Goal: Task Accomplishment & Management: Manage account settings

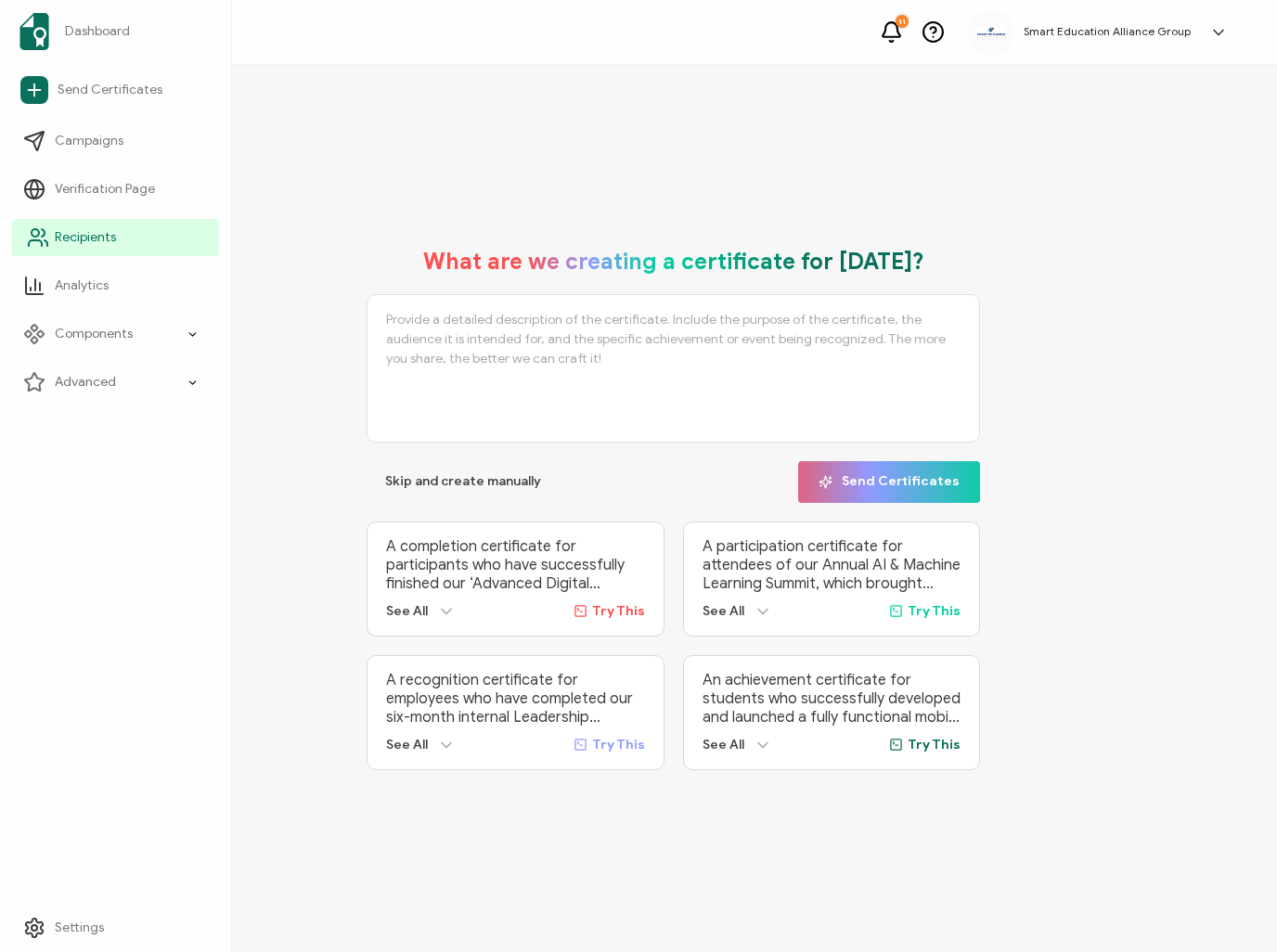
click at [121, 240] on link "Recipients" at bounding box center [116, 237] width 207 height 37
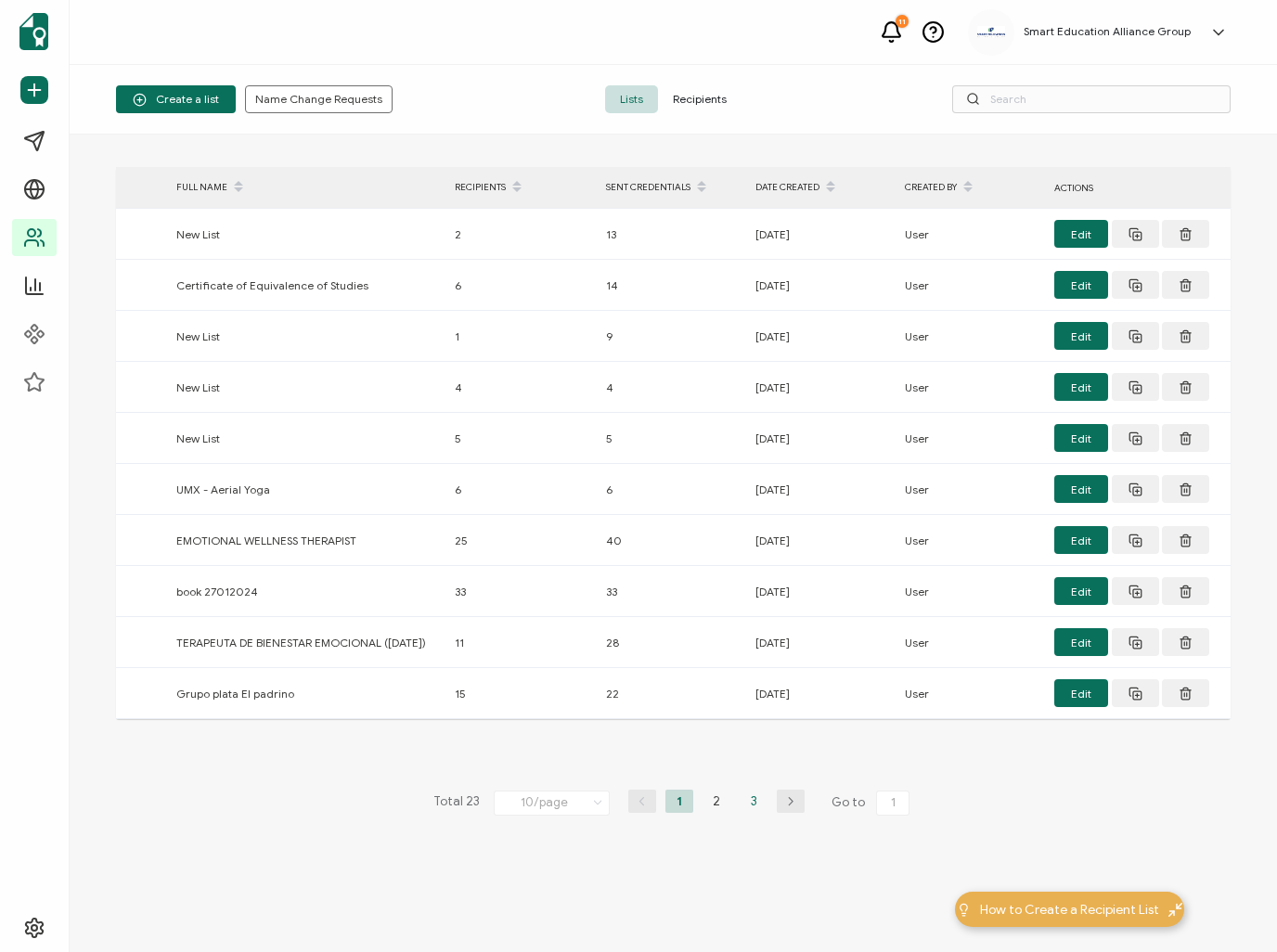
click at [757, 806] on li "3" at bounding box center [753, 801] width 28 height 23
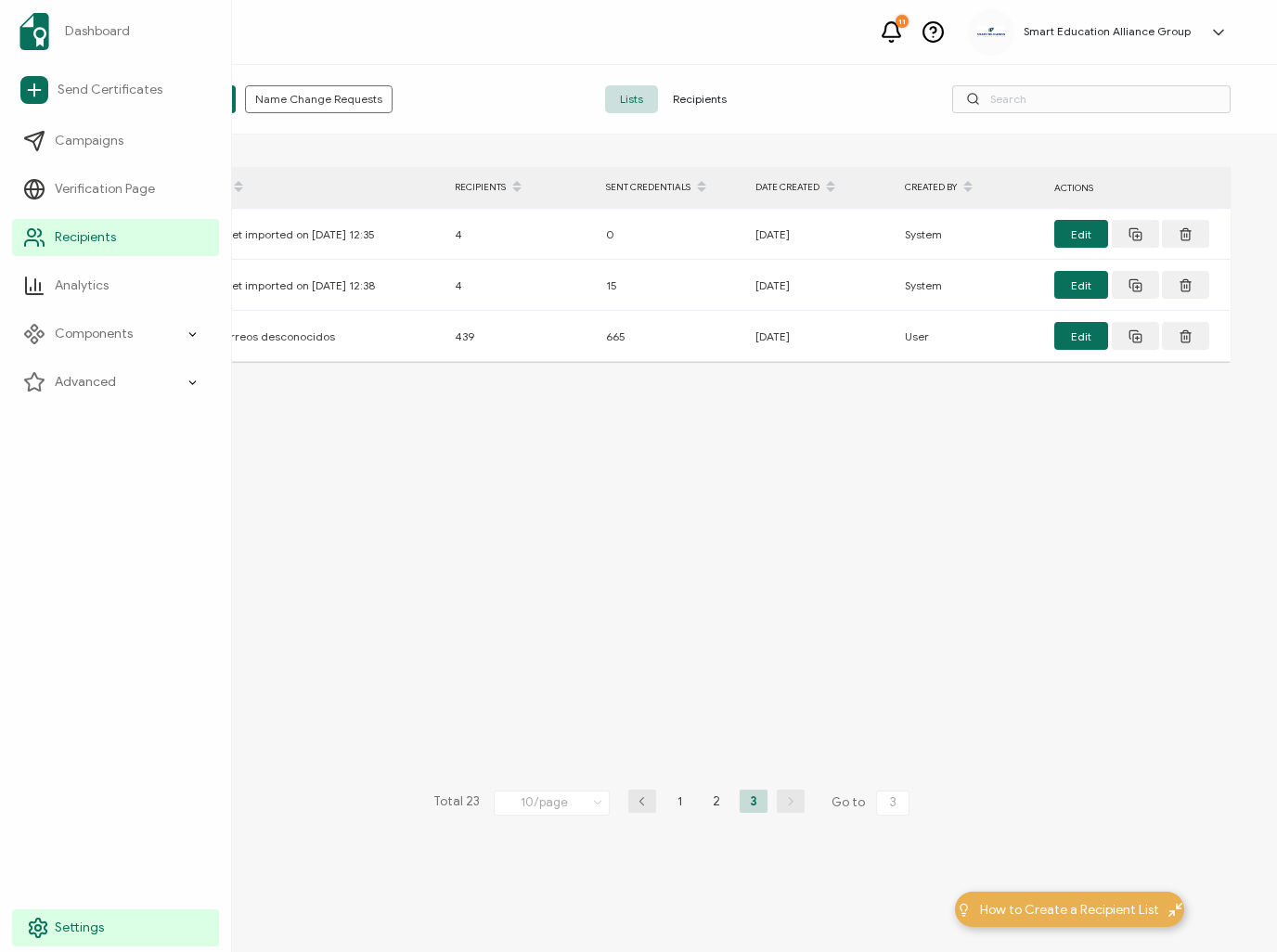
click at [45, 919] on icon at bounding box center [37, 927] width 22 height 22
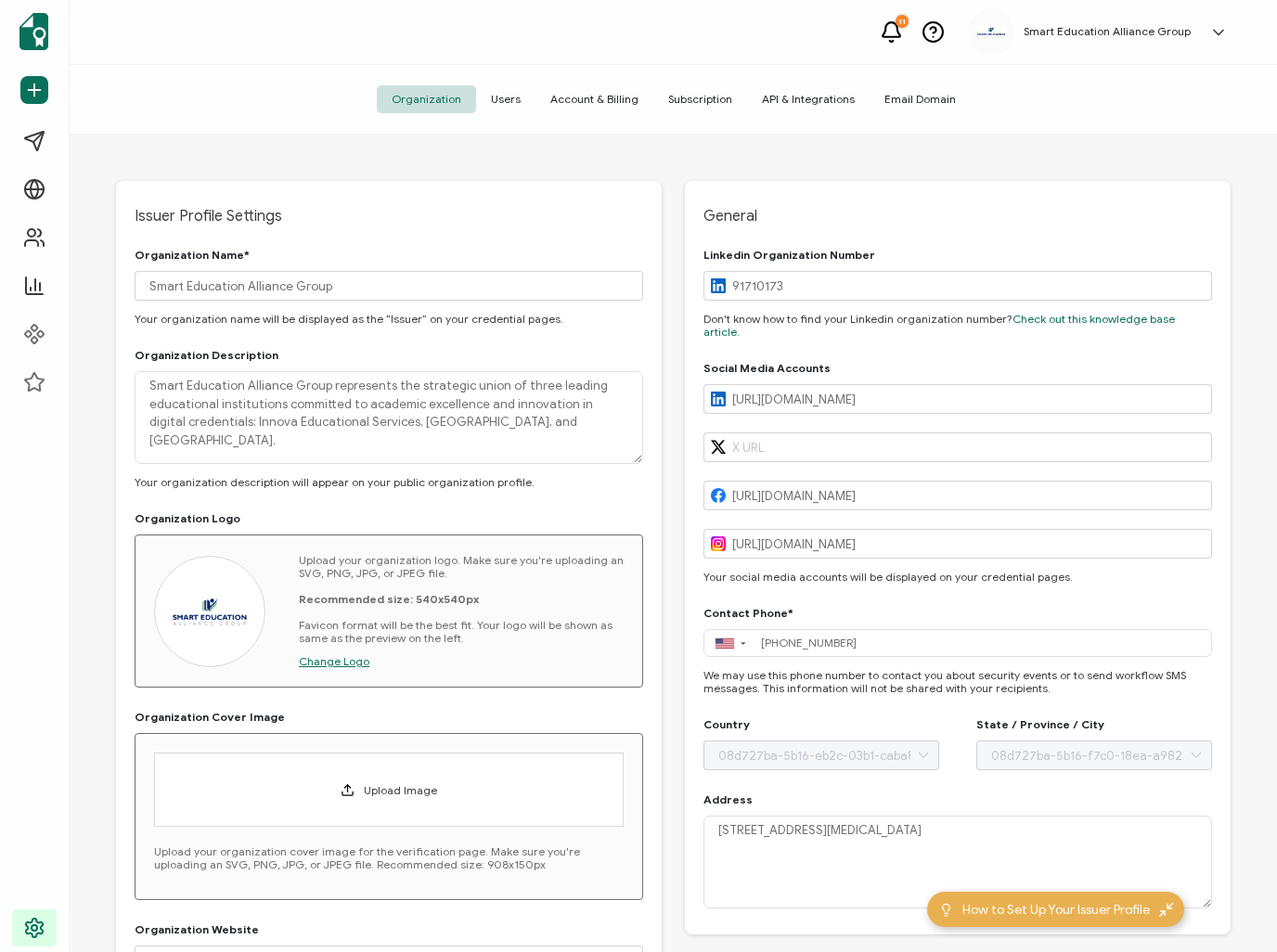
type input "[GEOGRAPHIC_DATA]"
type input "[US_STATE]"
click at [622, 106] on span "Account & Billing" at bounding box center [594, 99] width 118 height 28
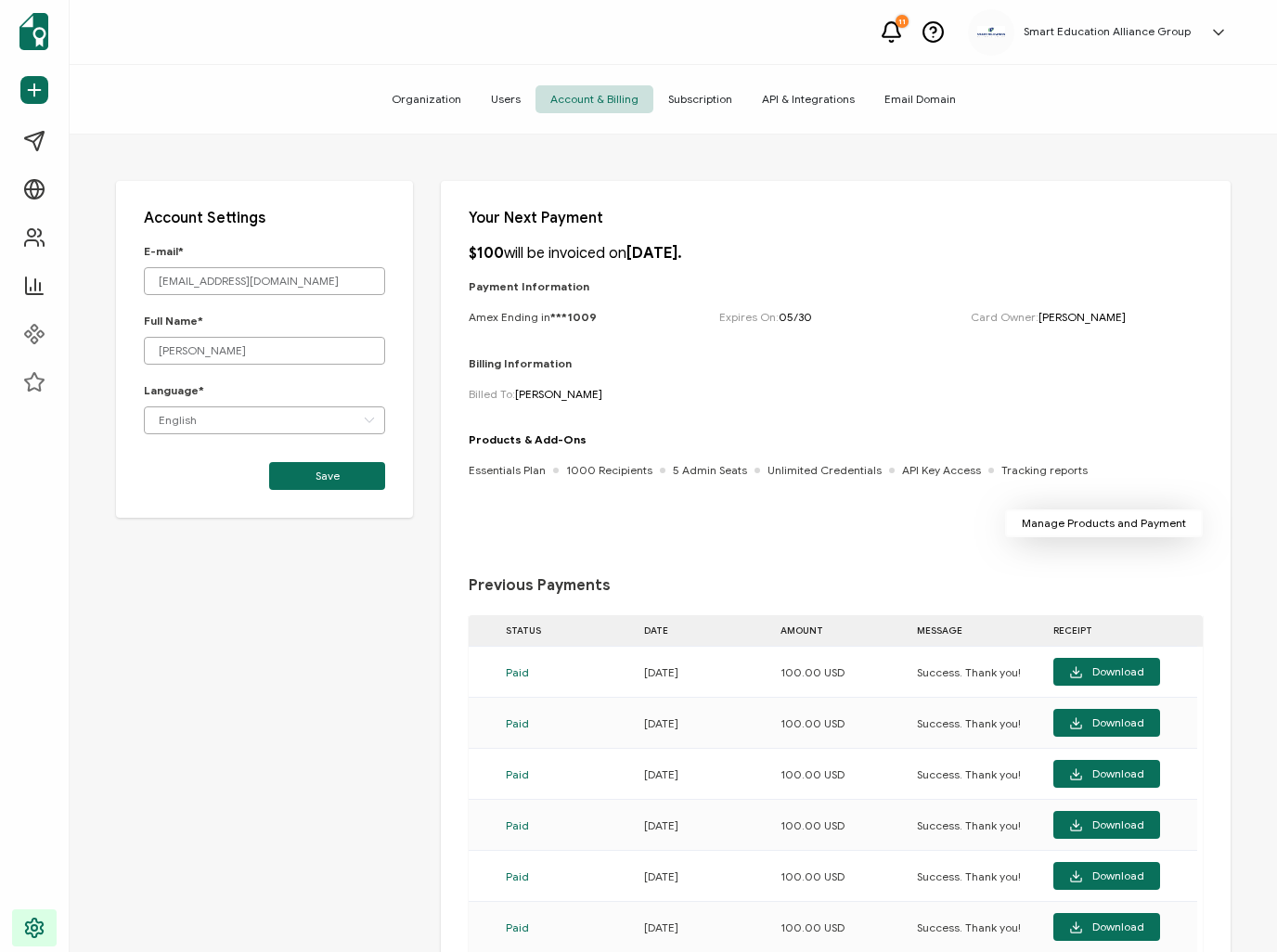
click at [1157, 522] on span "Manage Products and Payment" at bounding box center [1104, 523] width 165 height 11
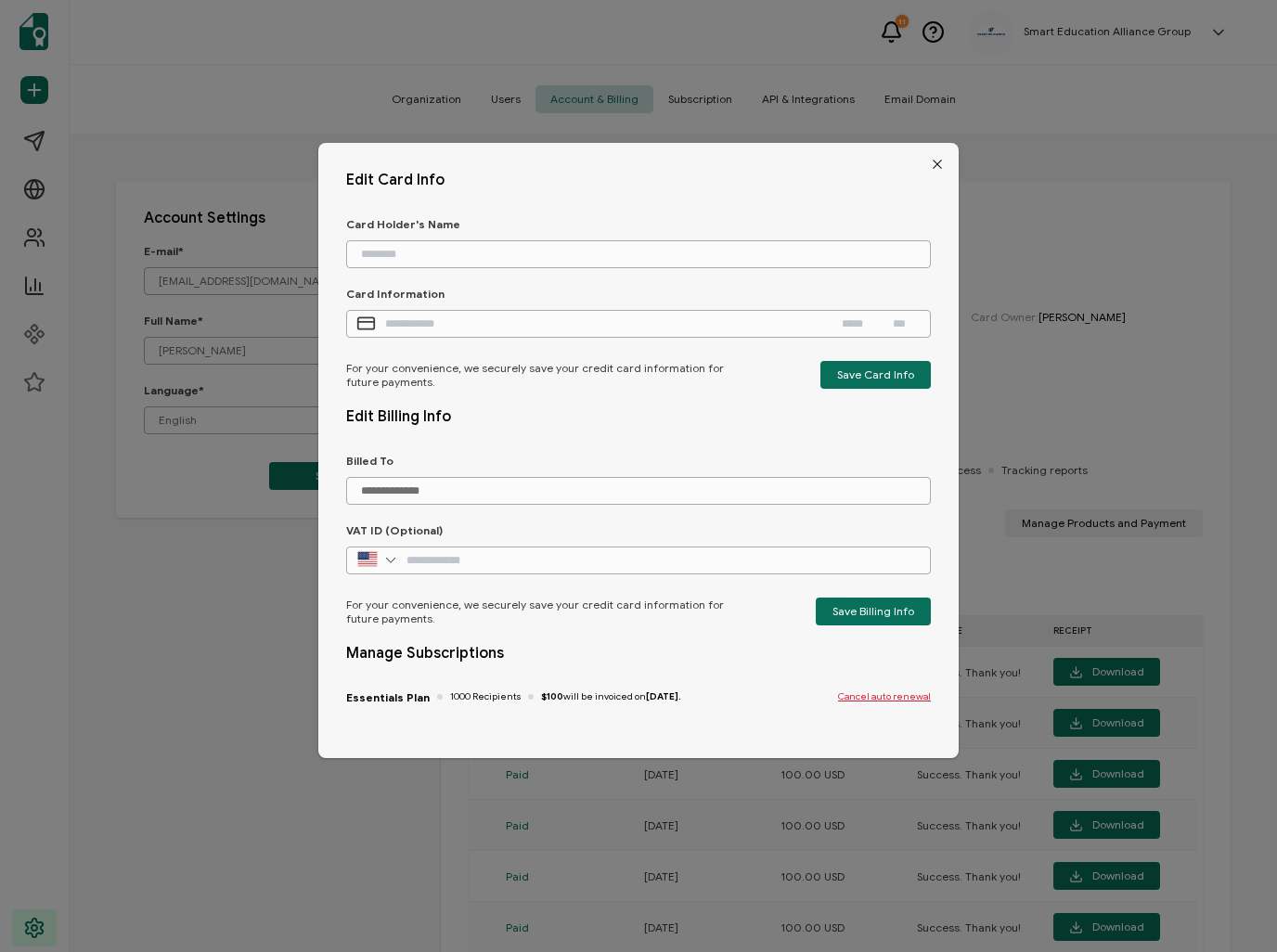
click at [930, 157] on icon "Close" at bounding box center [937, 165] width 15 height 15
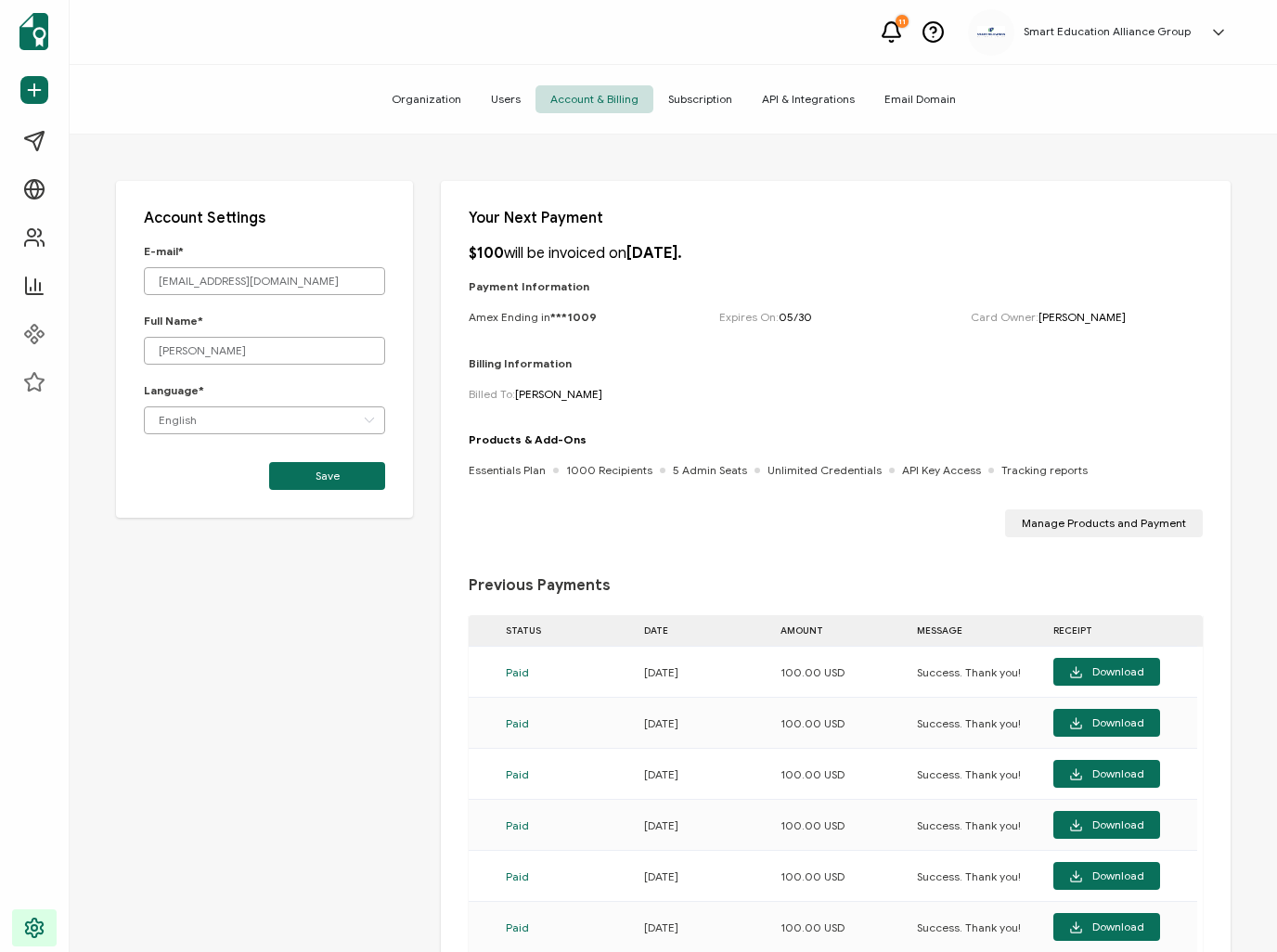
click at [519, 97] on span "Users" at bounding box center [506, 99] width 59 height 28
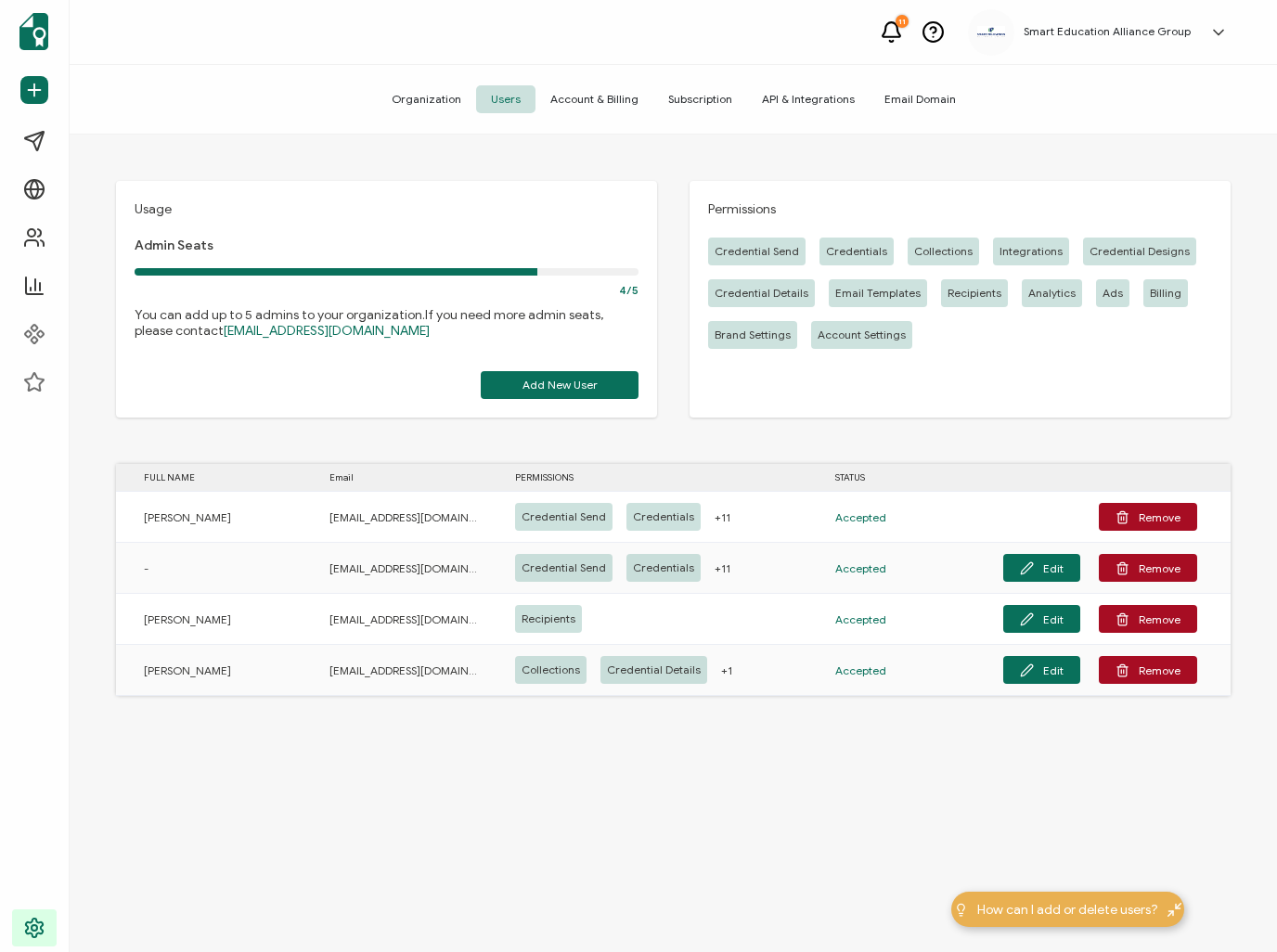
click at [720, 99] on span "Subscription" at bounding box center [700, 99] width 94 height 28
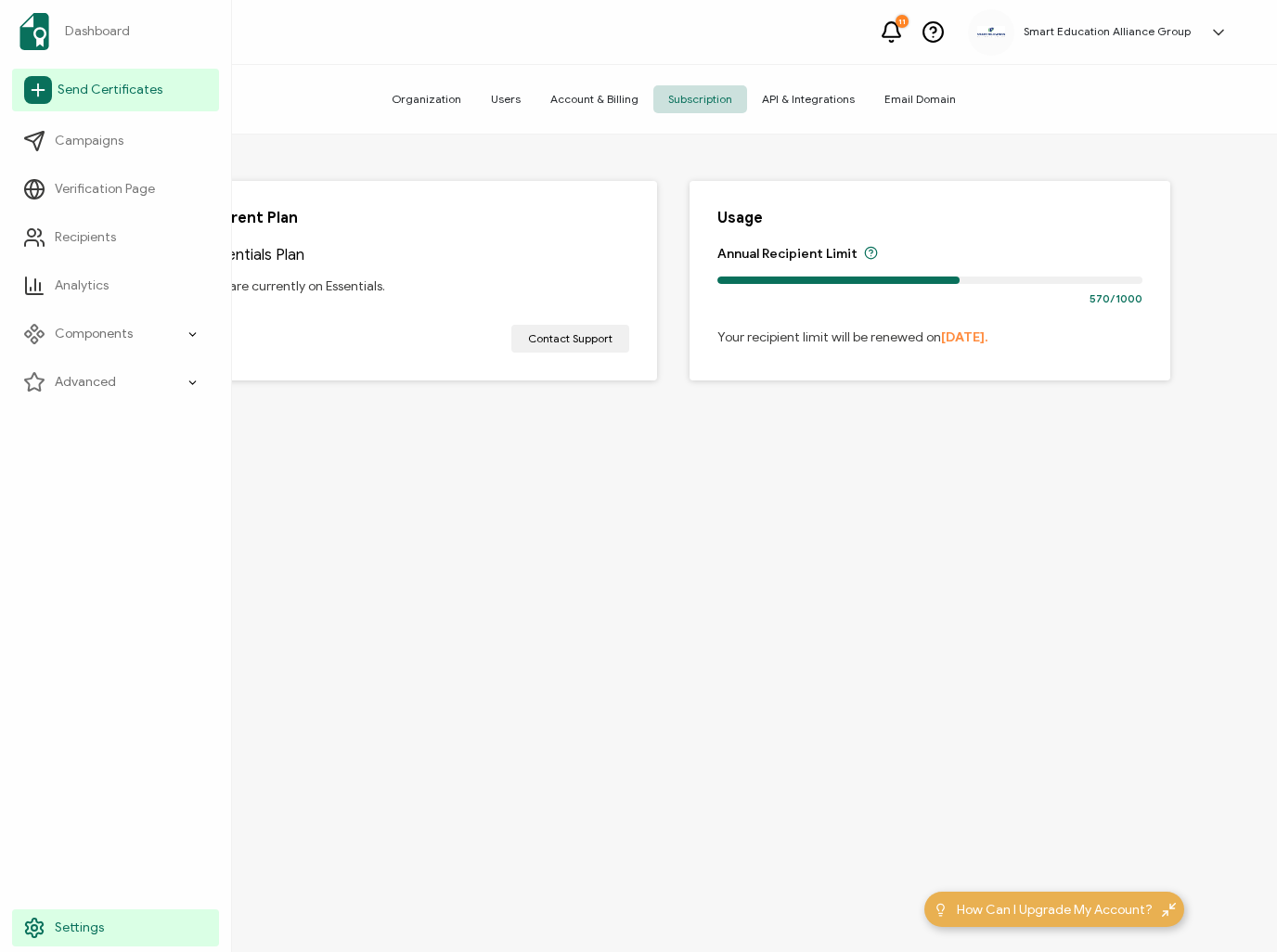
click at [132, 88] on span "Send Certificates" at bounding box center [110, 89] width 105 height 18
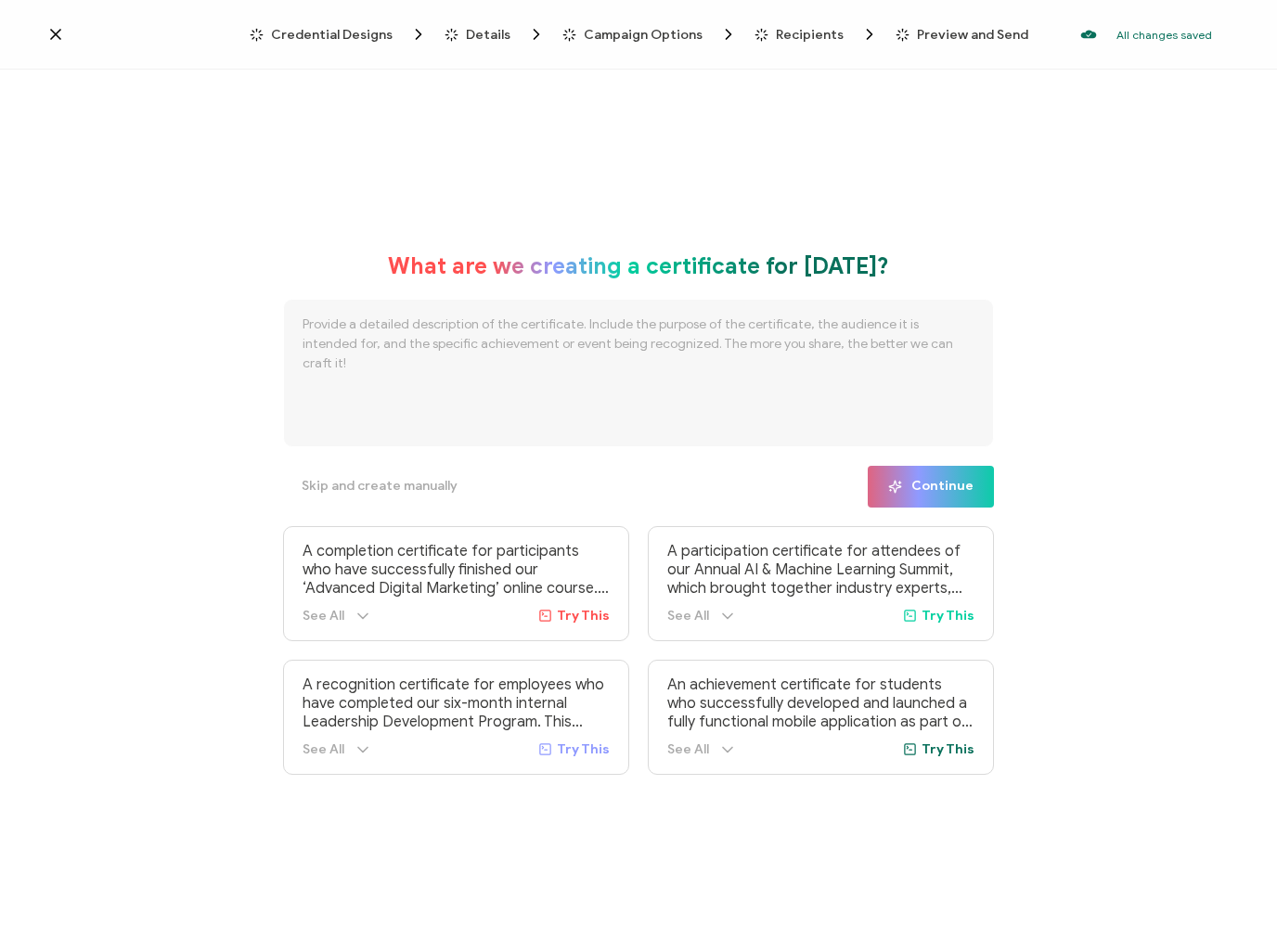
click at [56, 34] on icon at bounding box center [55, 33] width 18 height 18
